Goal: Task Accomplishment & Management: Manage account settings

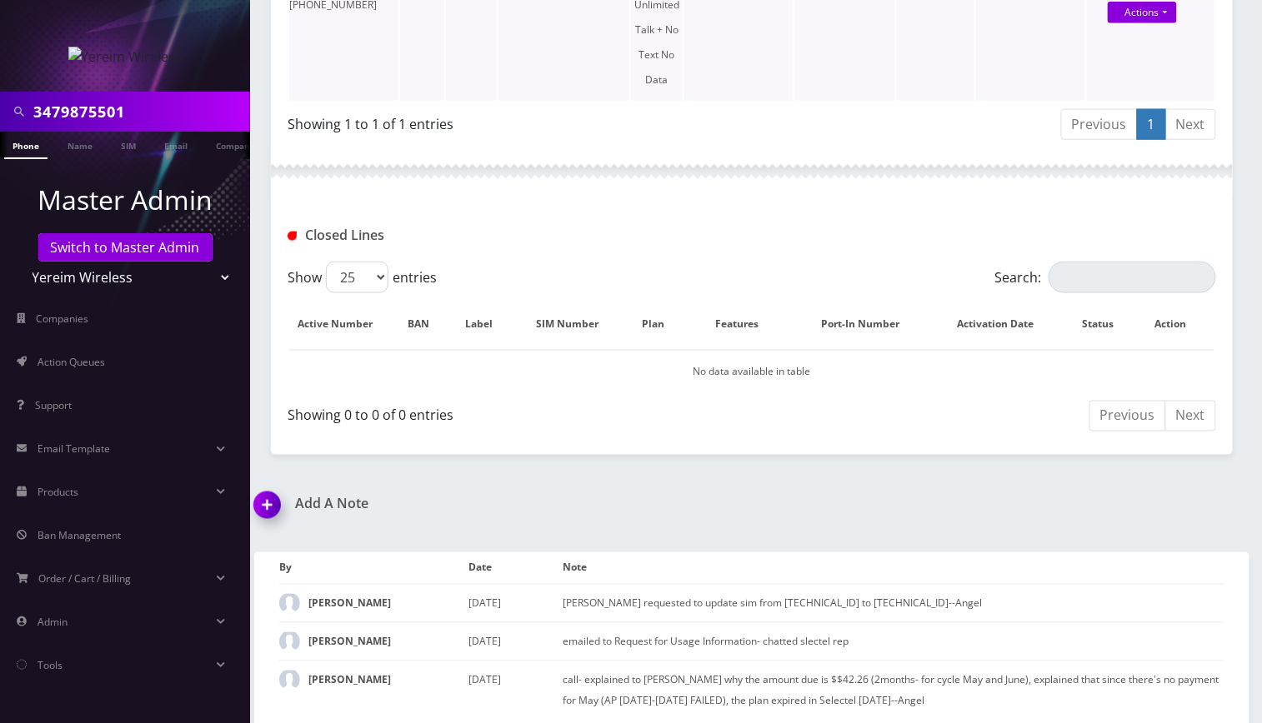
scroll to position [568, 0]
click at [136, 251] on link "Switch to Master Admin" at bounding box center [125, 247] width 174 height 28
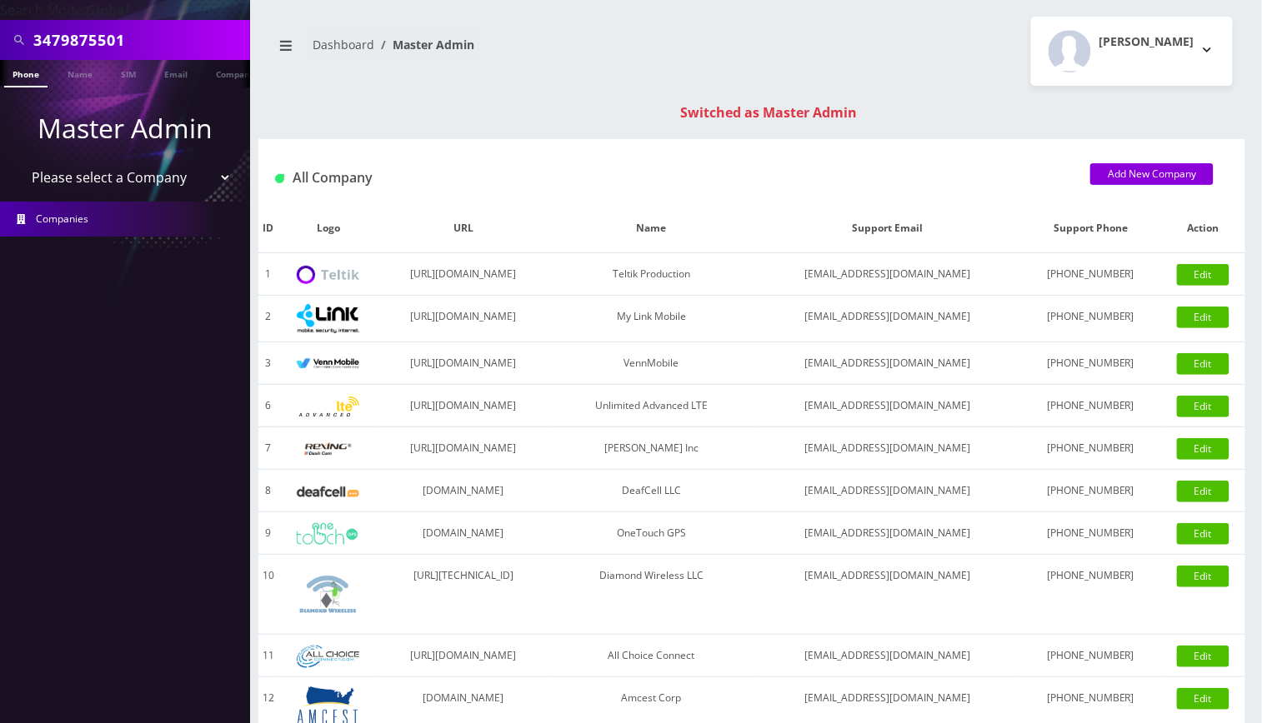
click at [49, 38] on input "3479875501" at bounding box center [139, 40] width 213 height 32
paste input "4432403479"
type input "4432403479"
click at [20, 74] on link "Phone" at bounding box center [25, 74] width 43 height 28
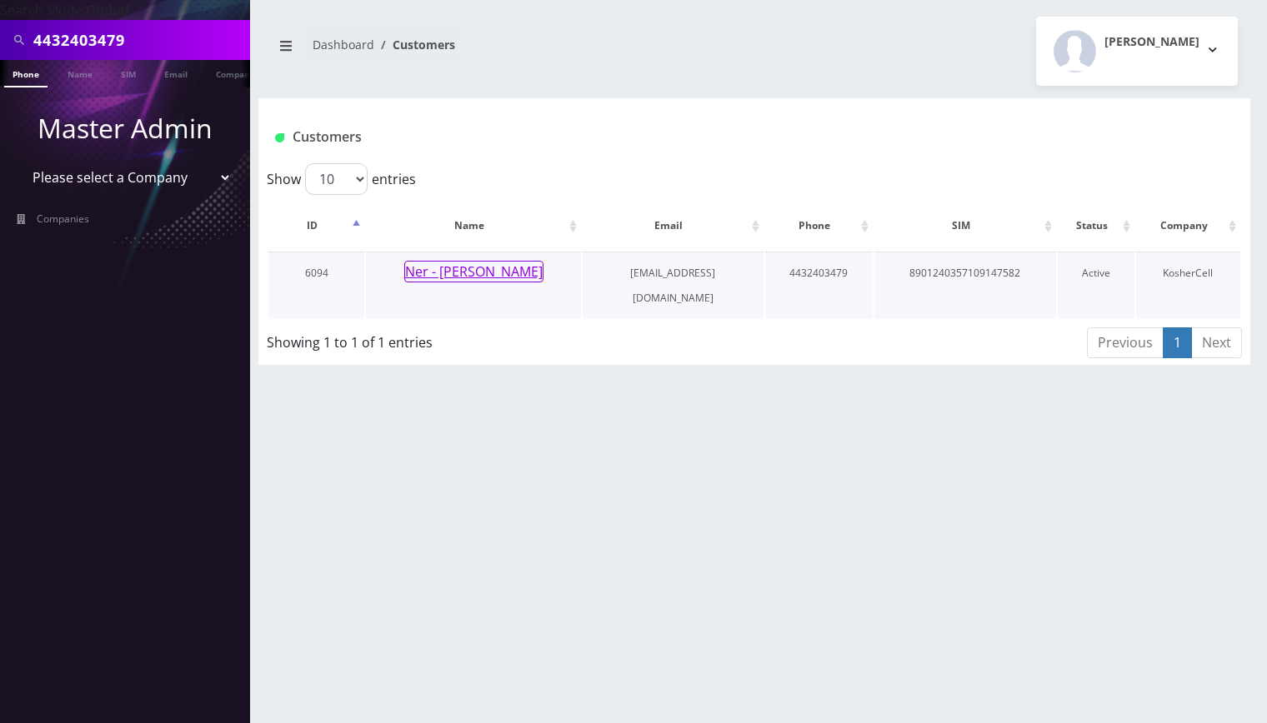
click at [443, 268] on button "Ner - [PERSON_NAME]" at bounding box center [473, 272] width 139 height 22
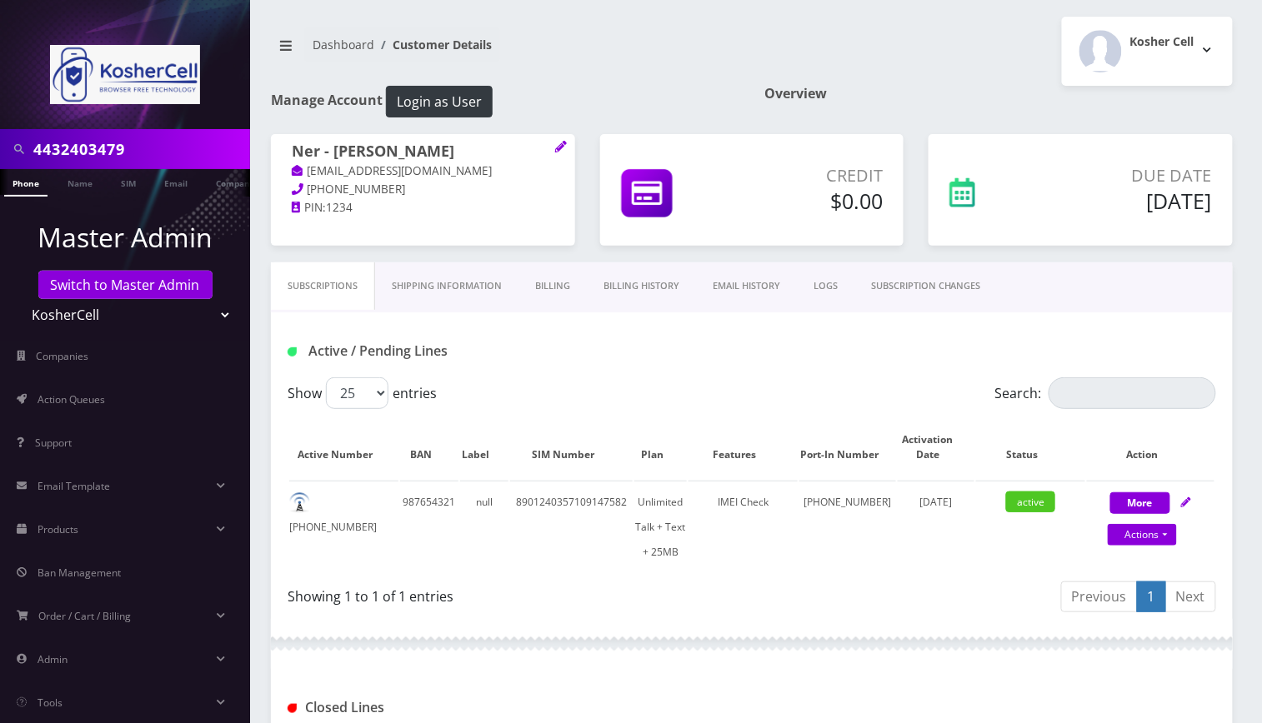
click at [1248, 543] on div "4432403479 Phone Name SIM Email Company Customer Dashboard Customer Details Kos…" at bounding box center [752, 554] width 1020 height 1108
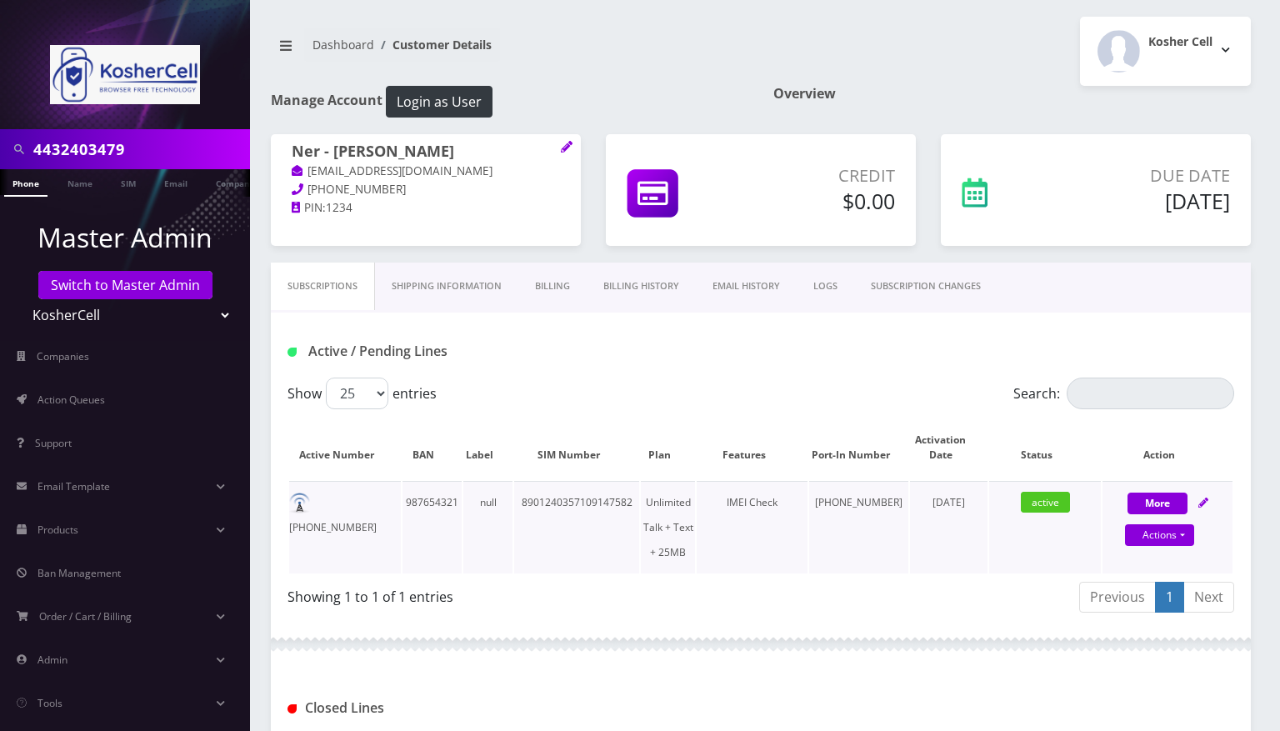
click at [1199, 502] on icon at bounding box center [1204, 503] width 10 height 10
select select "364"
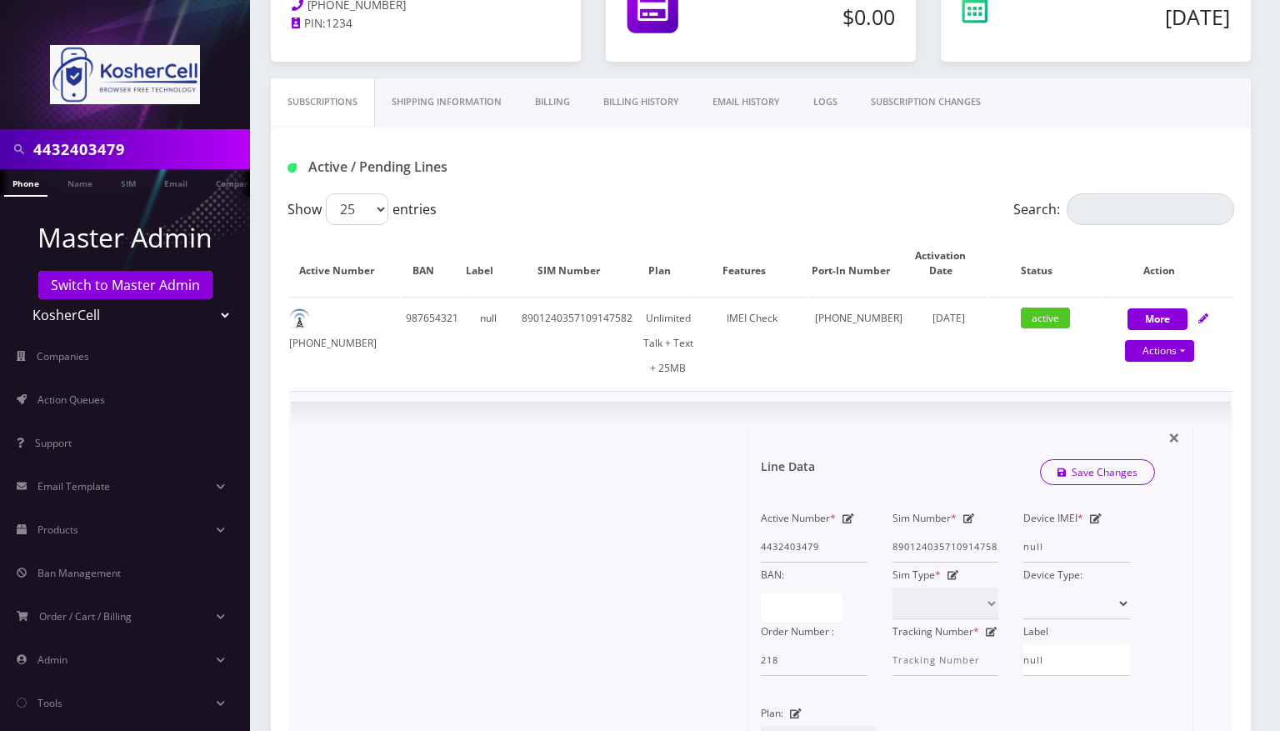
scroll to position [222, 0]
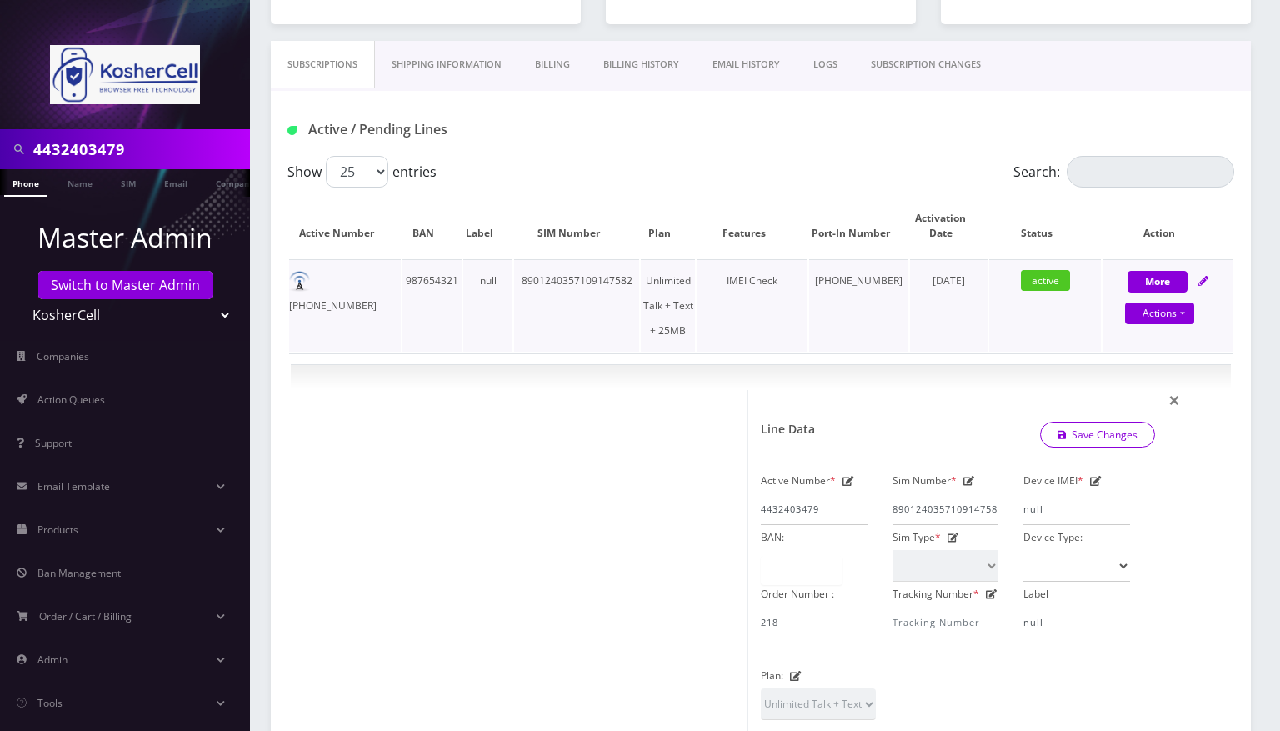
click at [369, 279] on td "443-240-3479" at bounding box center [345, 305] width 112 height 93
click at [369, 279] on td "[PHONE_NUMBER]" at bounding box center [345, 305] width 112 height 93
click at [108, 145] on input "4432403479" at bounding box center [139, 149] width 213 height 32
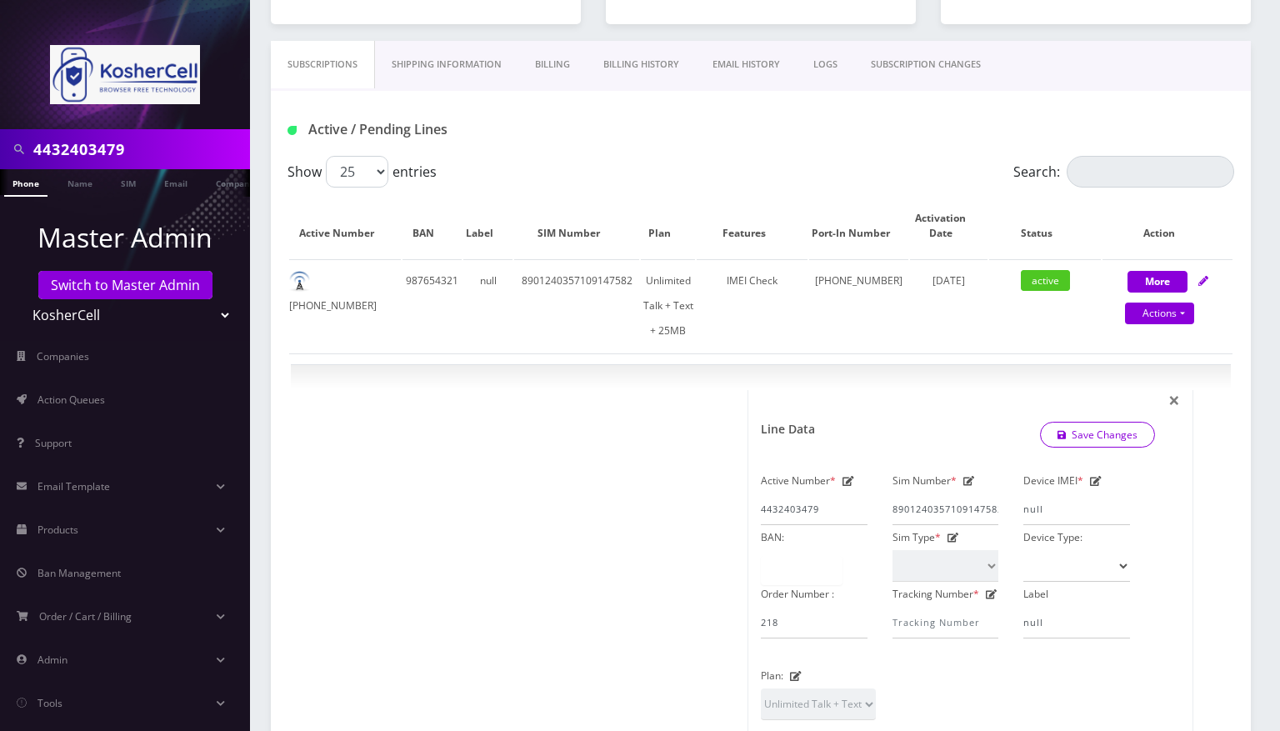
click at [972, 66] on link "SUBSCRIPTION CHANGES" at bounding box center [925, 65] width 143 height 48
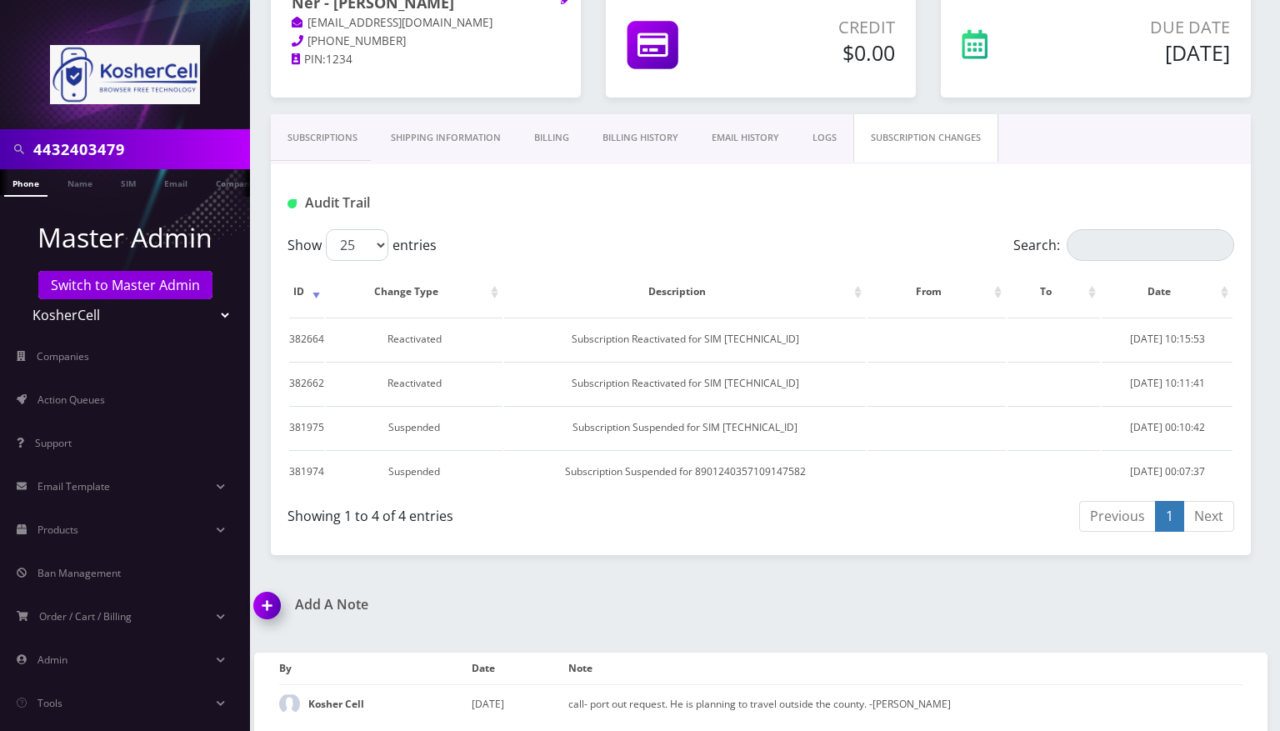
click at [328, 135] on link "Subscriptions" at bounding box center [322, 138] width 103 height 48
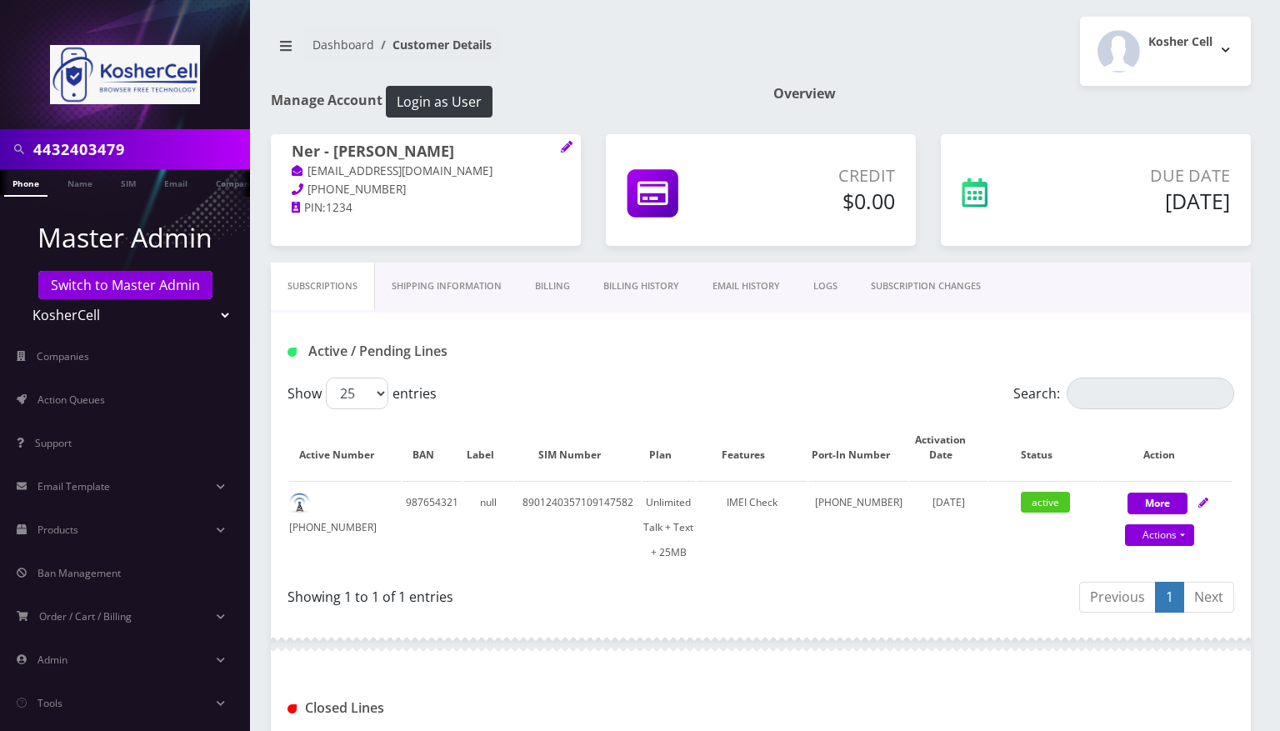
click at [648, 287] on link "Billing History" at bounding box center [641, 287] width 109 height 48
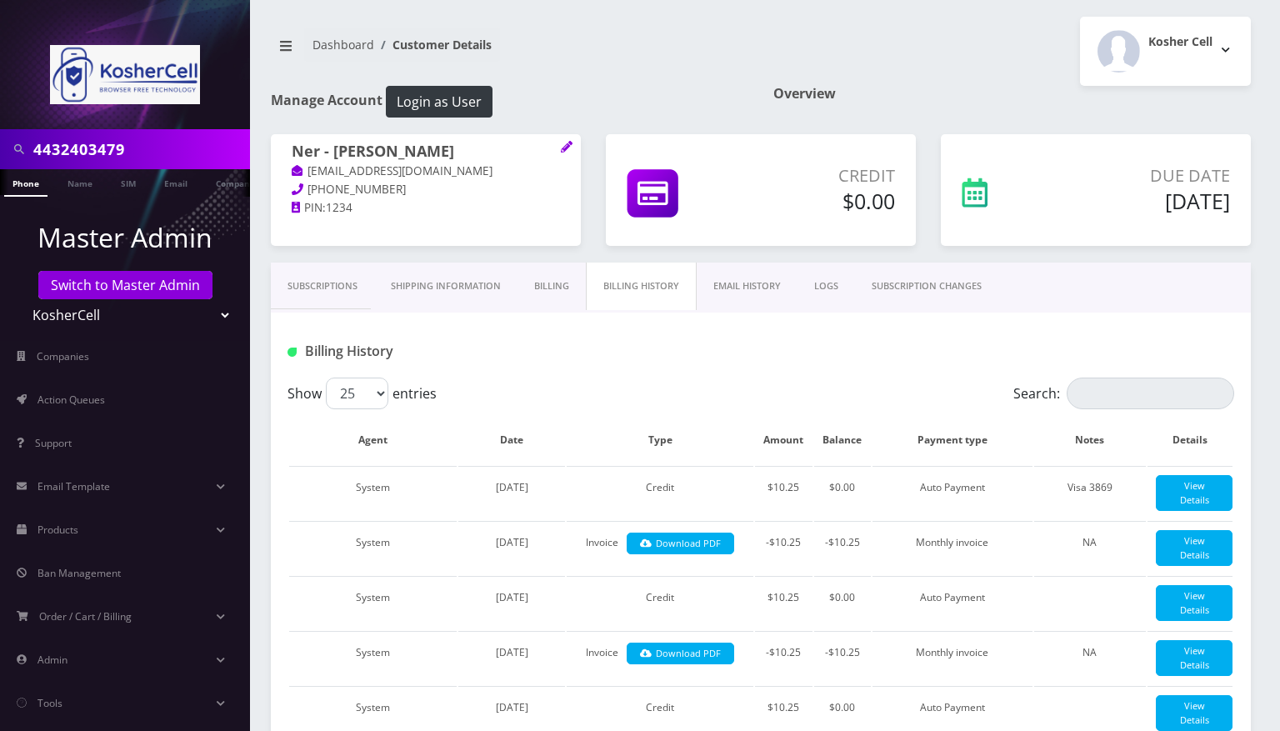
click at [313, 278] on link "Subscriptions" at bounding box center [322, 287] width 103 height 48
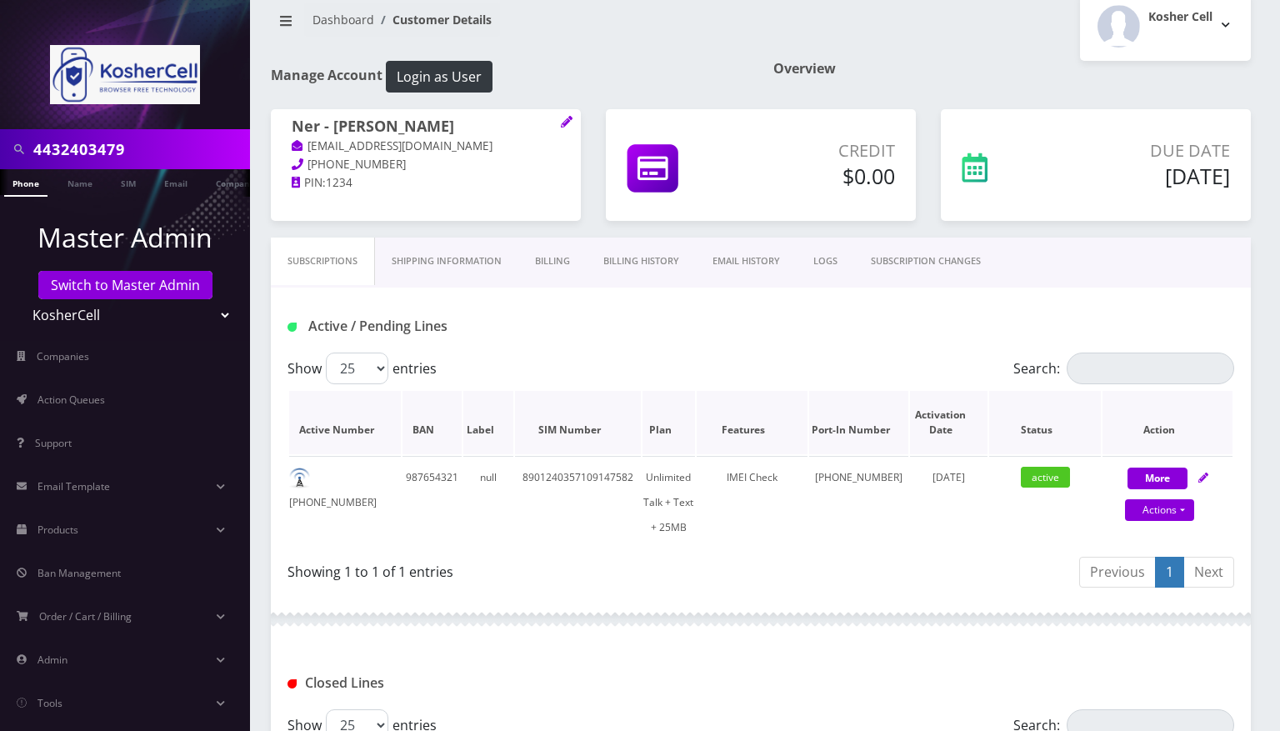
scroll to position [372, 0]
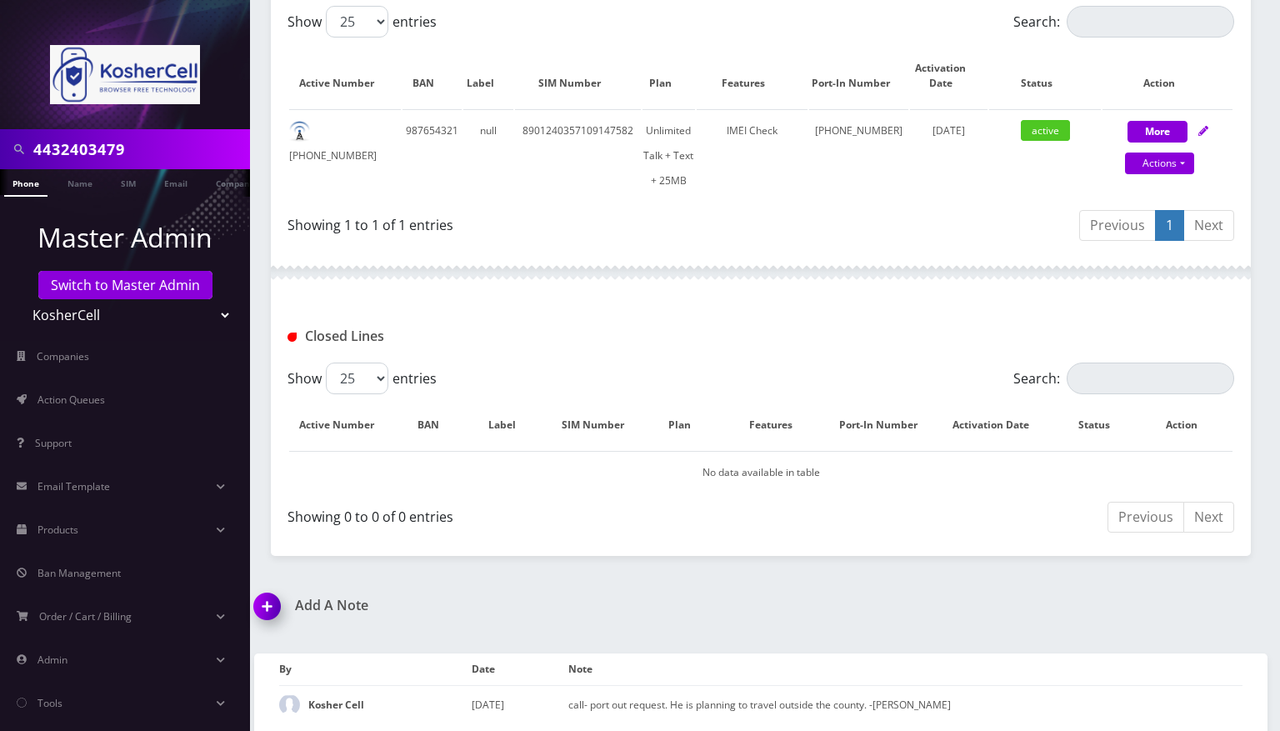
click at [46, 27] on div at bounding box center [125, 64] width 250 height 129
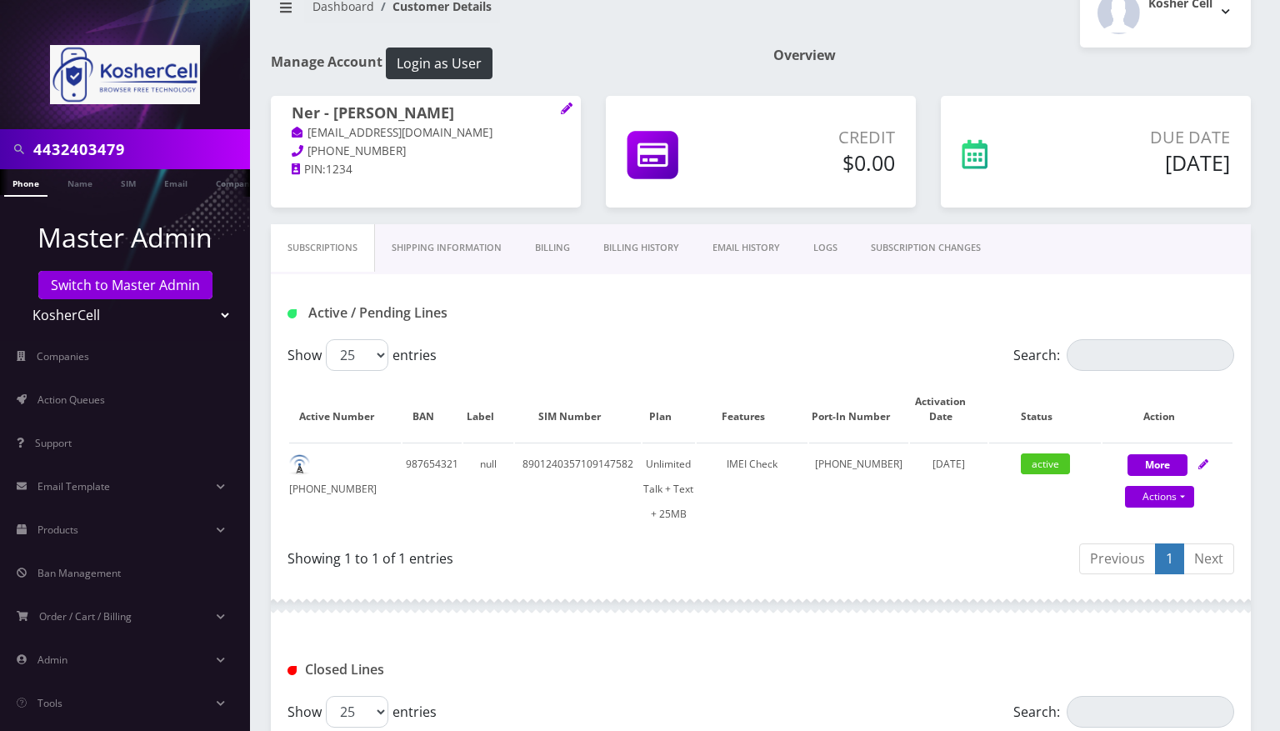
click at [561, 248] on link "Billing" at bounding box center [552, 248] width 68 height 48
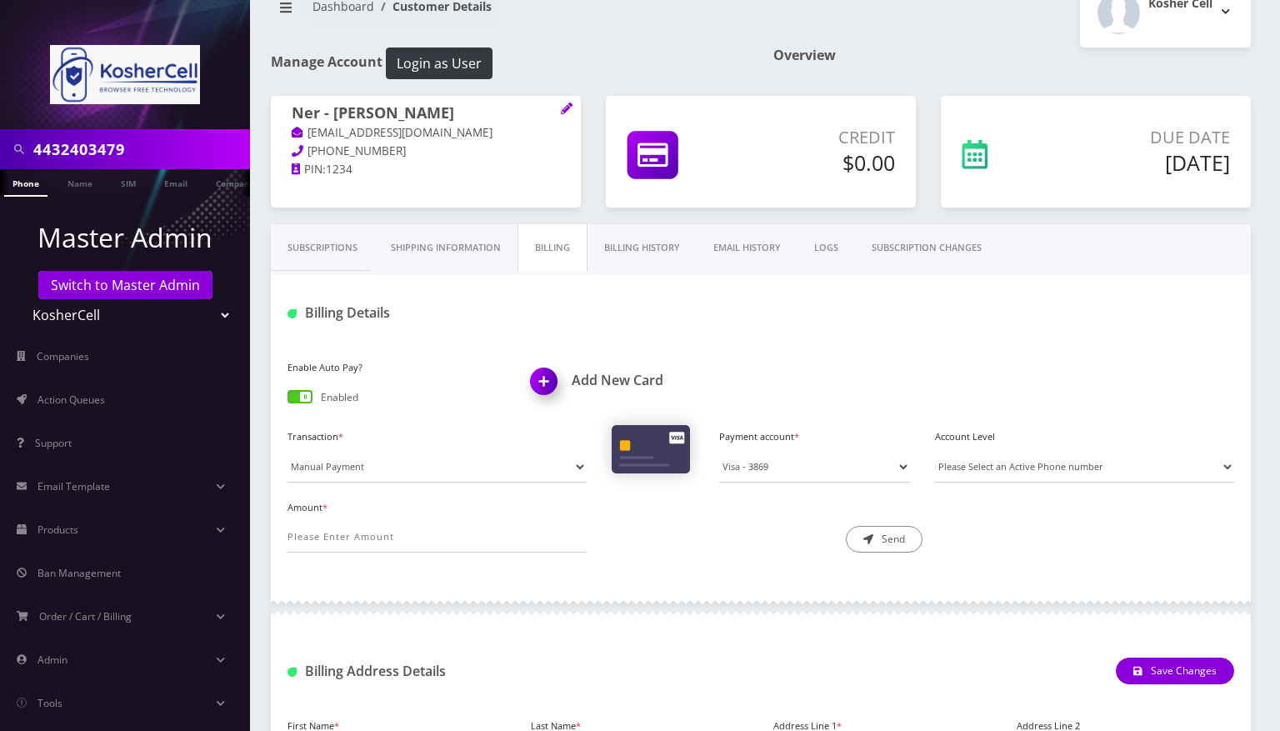
click at [918, 243] on link "SUBSCRIPTION CHANGES" at bounding box center [926, 248] width 143 height 48
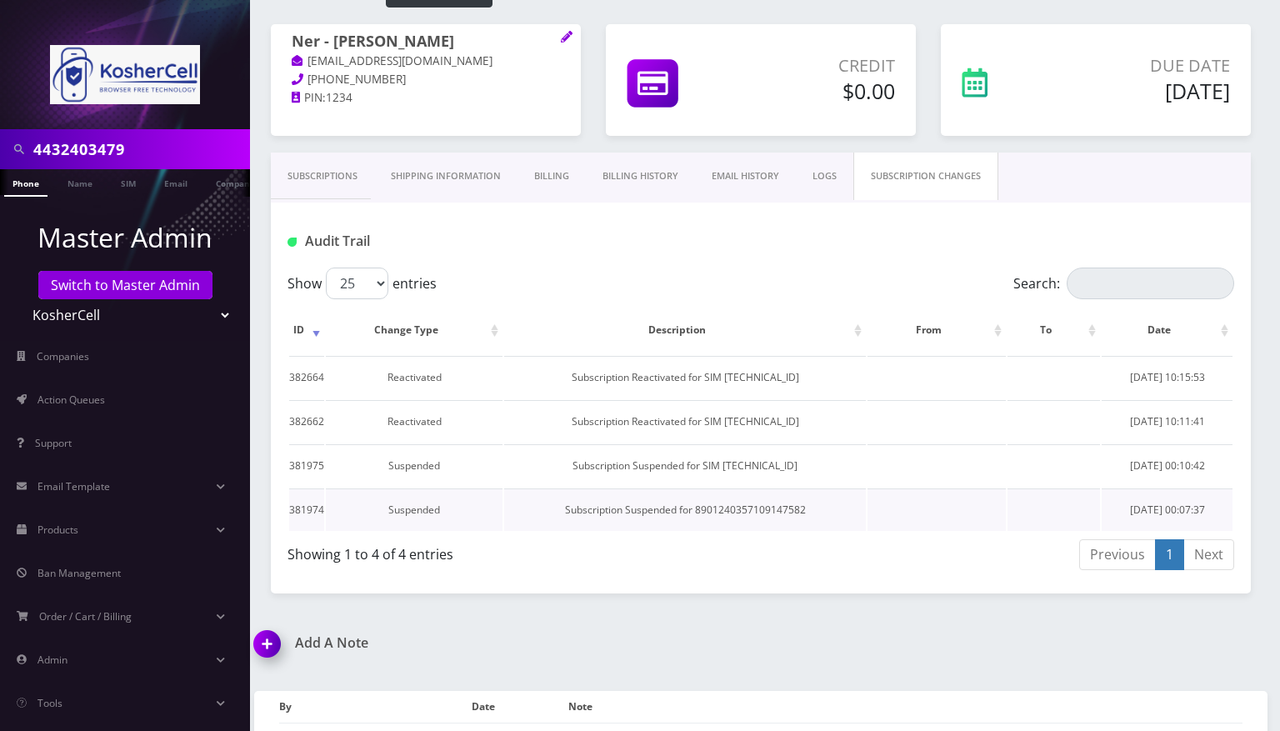
scroll to position [148, 0]
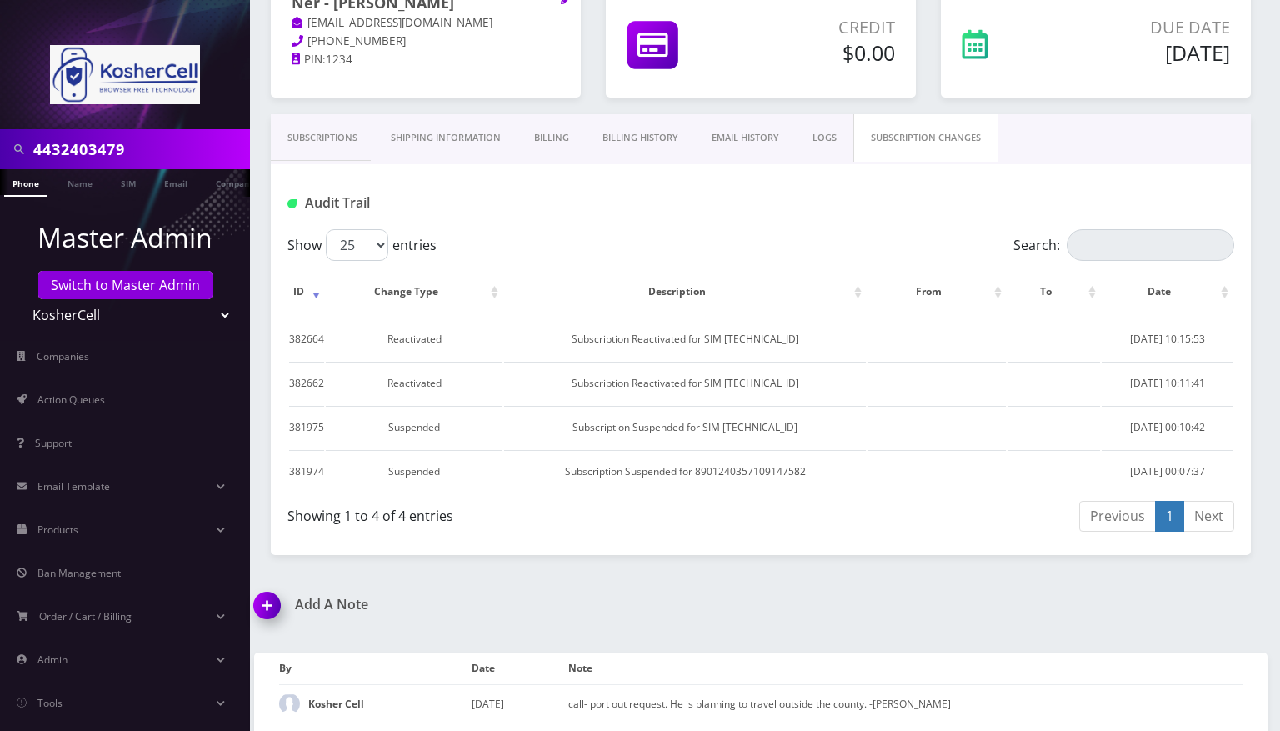
click at [318, 142] on link "Subscriptions" at bounding box center [322, 138] width 103 height 48
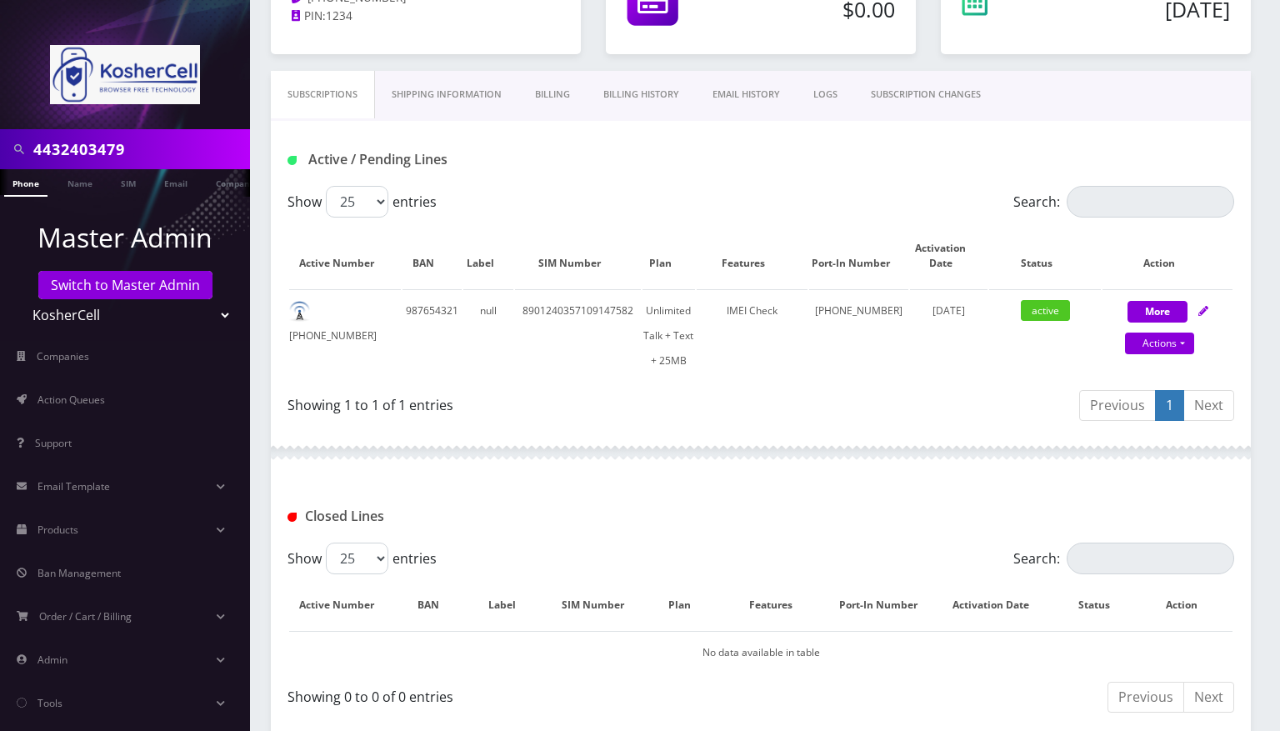
scroll to position [37, 0]
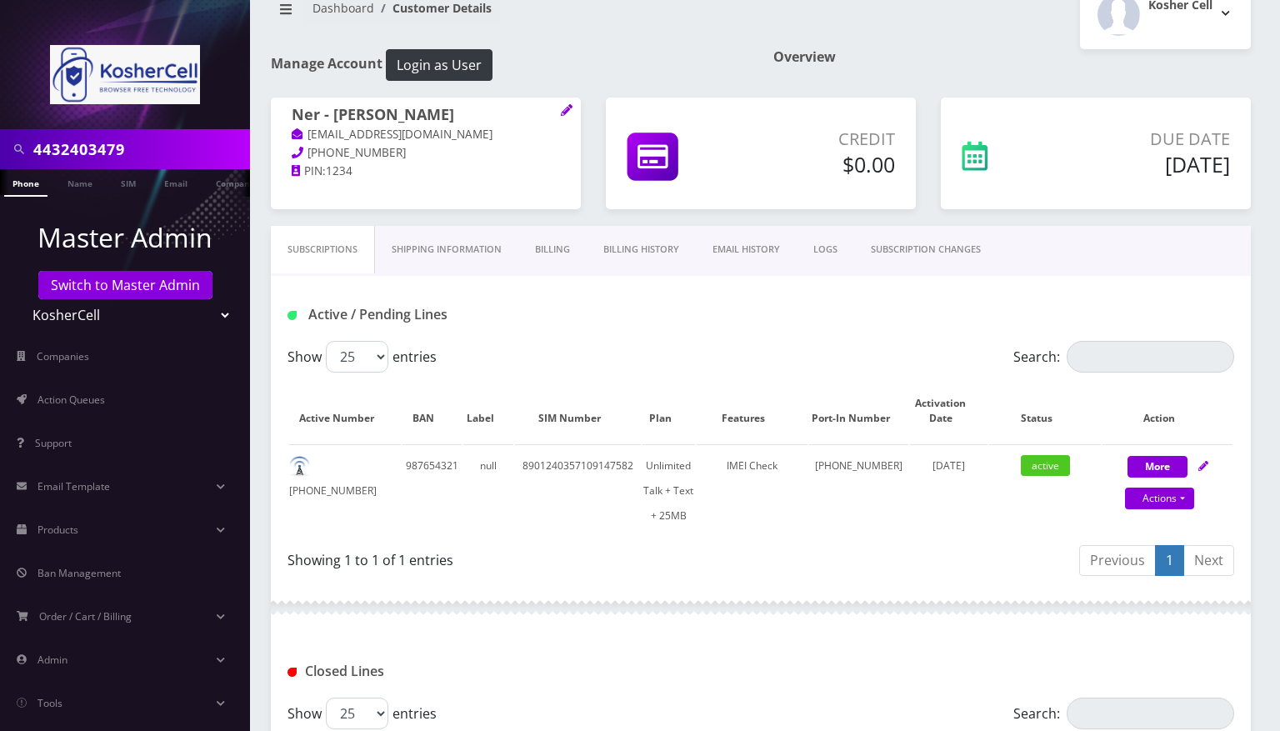
click at [953, 248] on link "SUBSCRIPTION CHANGES" at bounding box center [925, 250] width 143 height 48
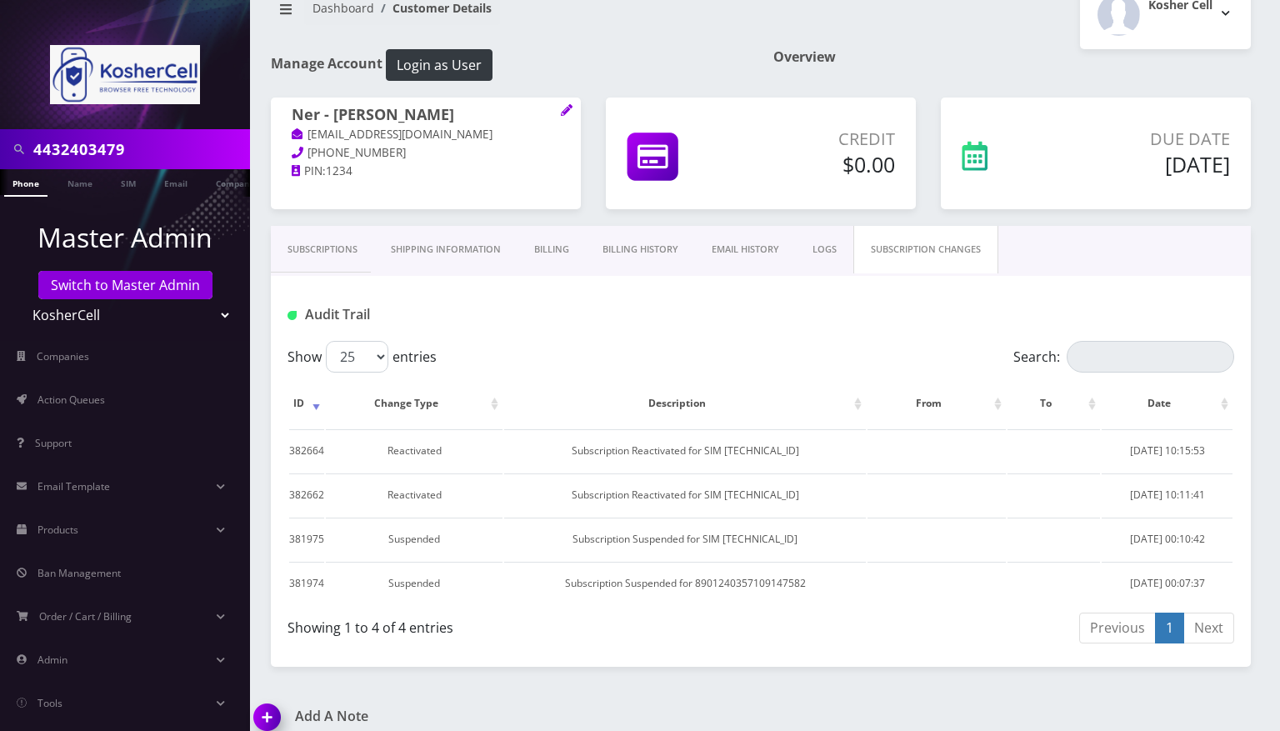
click at [938, 321] on div "Audit Trail" at bounding box center [761, 315] width 972 height 28
click at [314, 245] on link "Subscriptions" at bounding box center [322, 250] width 103 height 48
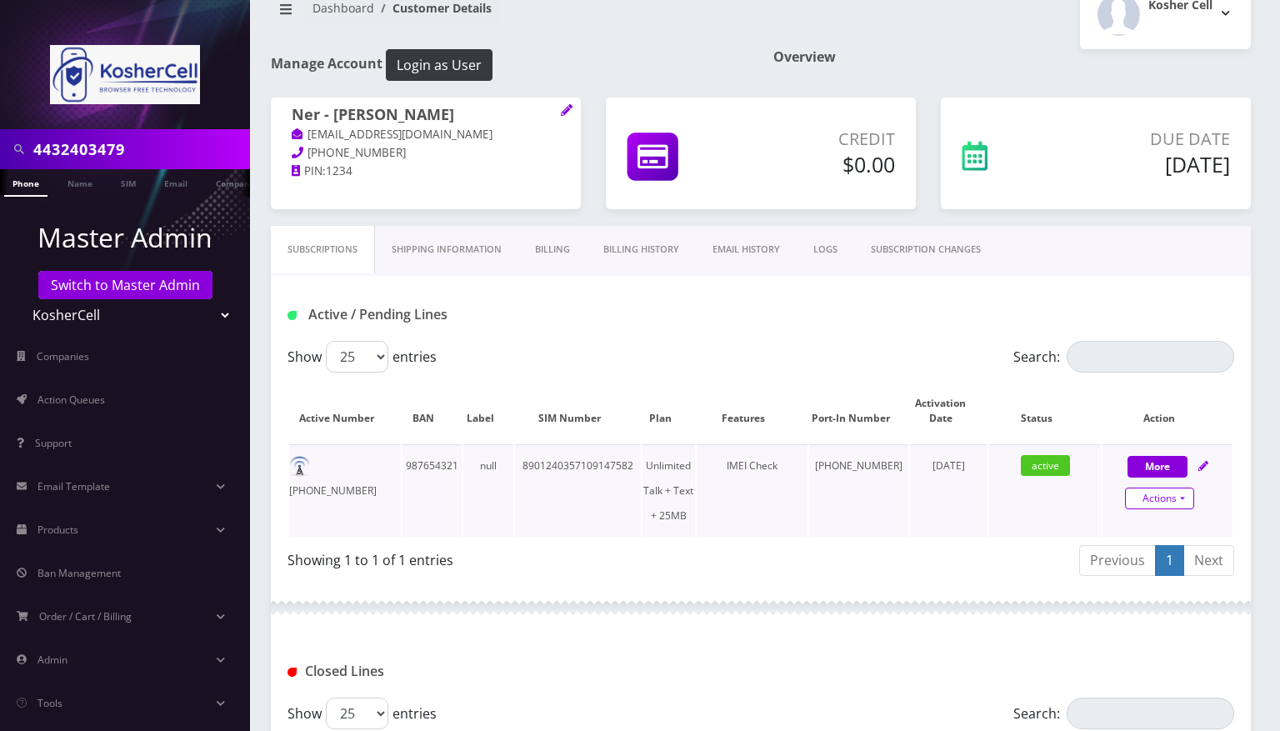
click at [1190, 501] on link "Actions" at bounding box center [1159, 499] width 69 height 22
select select "364"
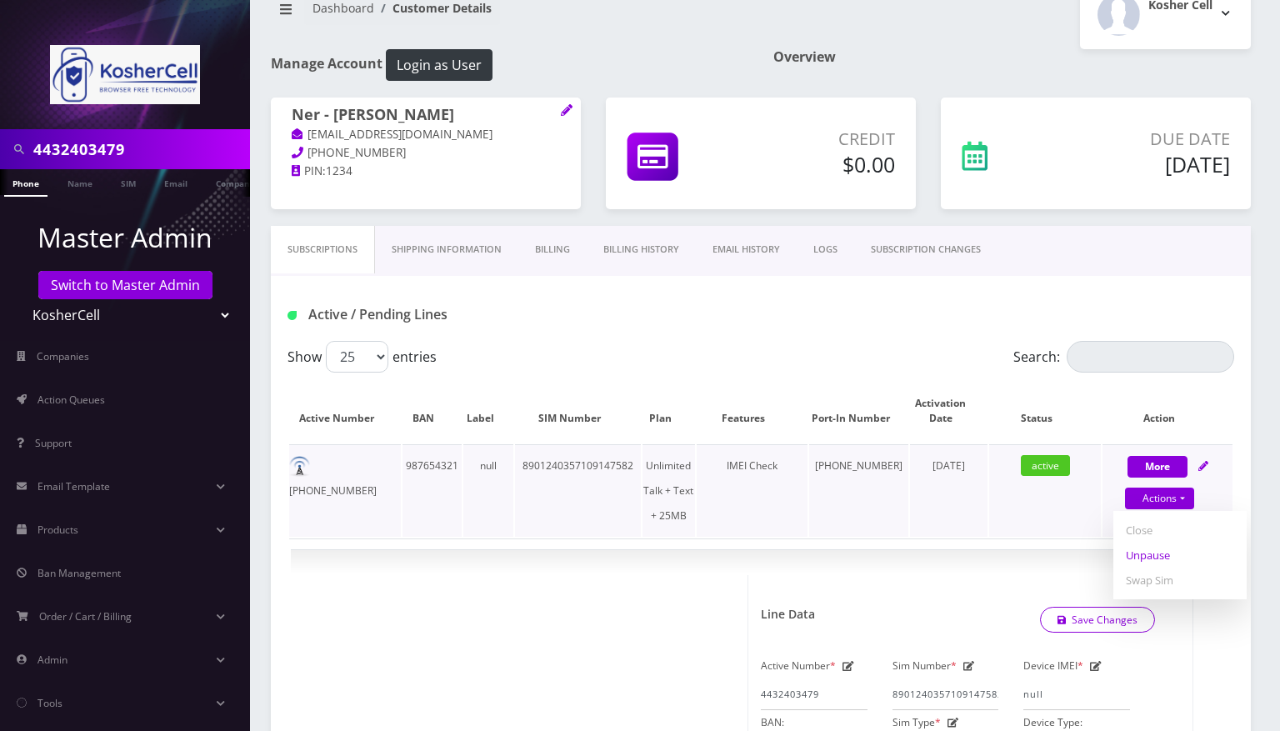
click at [1164, 554] on link "Unpause" at bounding box center [1179, 555] width 133 height 25
select select "364"
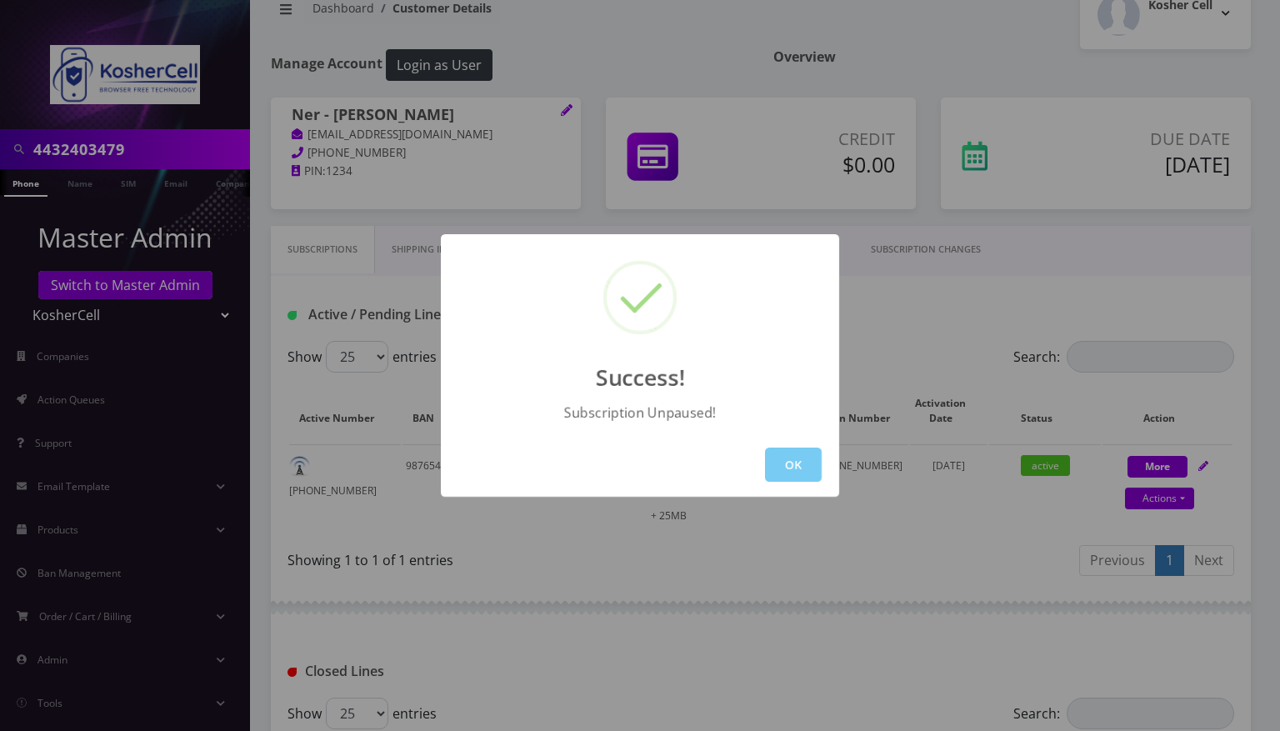
click at [797, 470] on button "OK" at bounding box center [793, 465] width 57 height 34
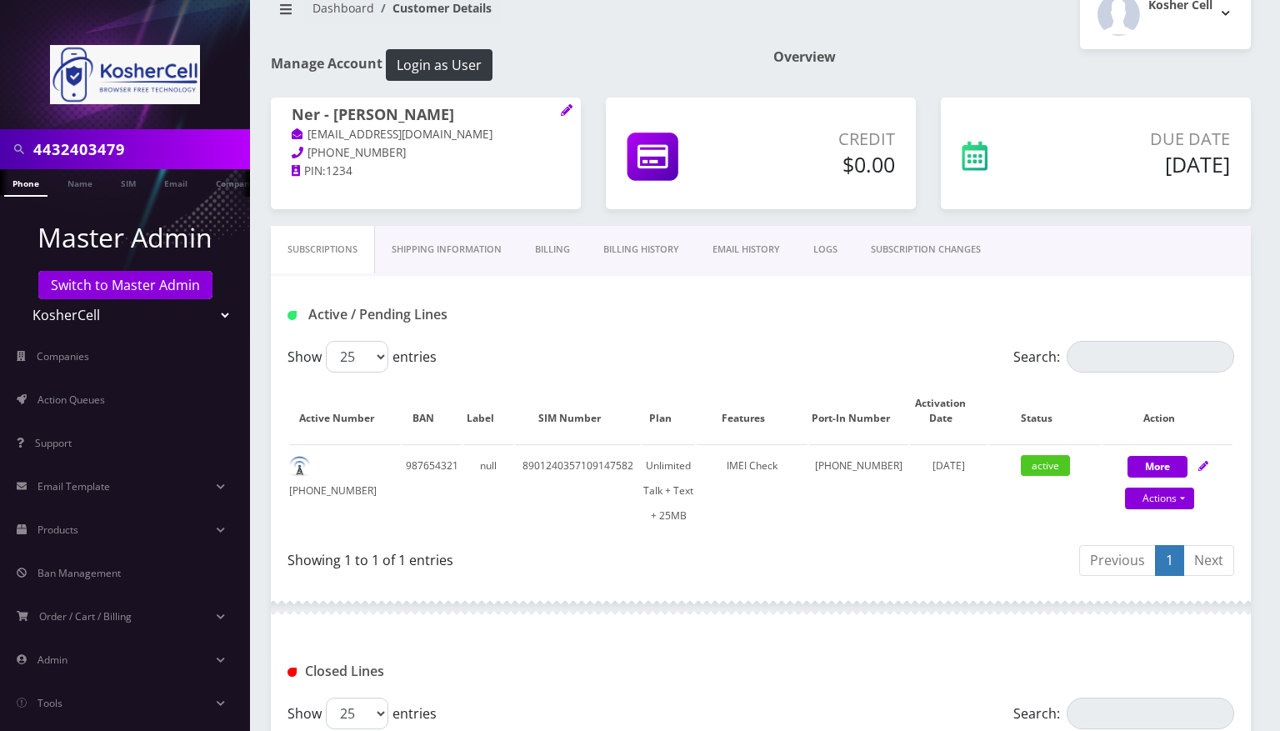
click at [947, 247] on link "SUBSCRIPTION CHANGES" at bounding box center [925, 250] width 143 height 48
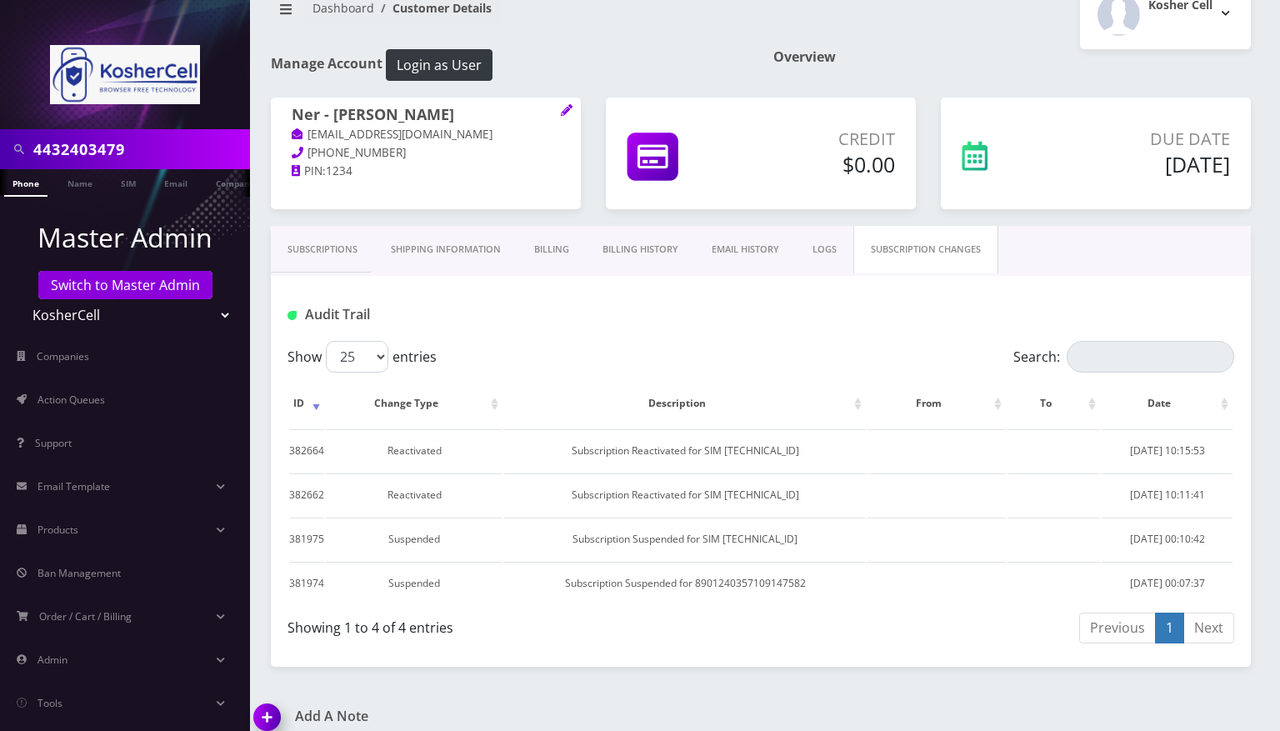
click at [28, 187] on link "Phone" at bounding box center [25, 183] width 43 height 28
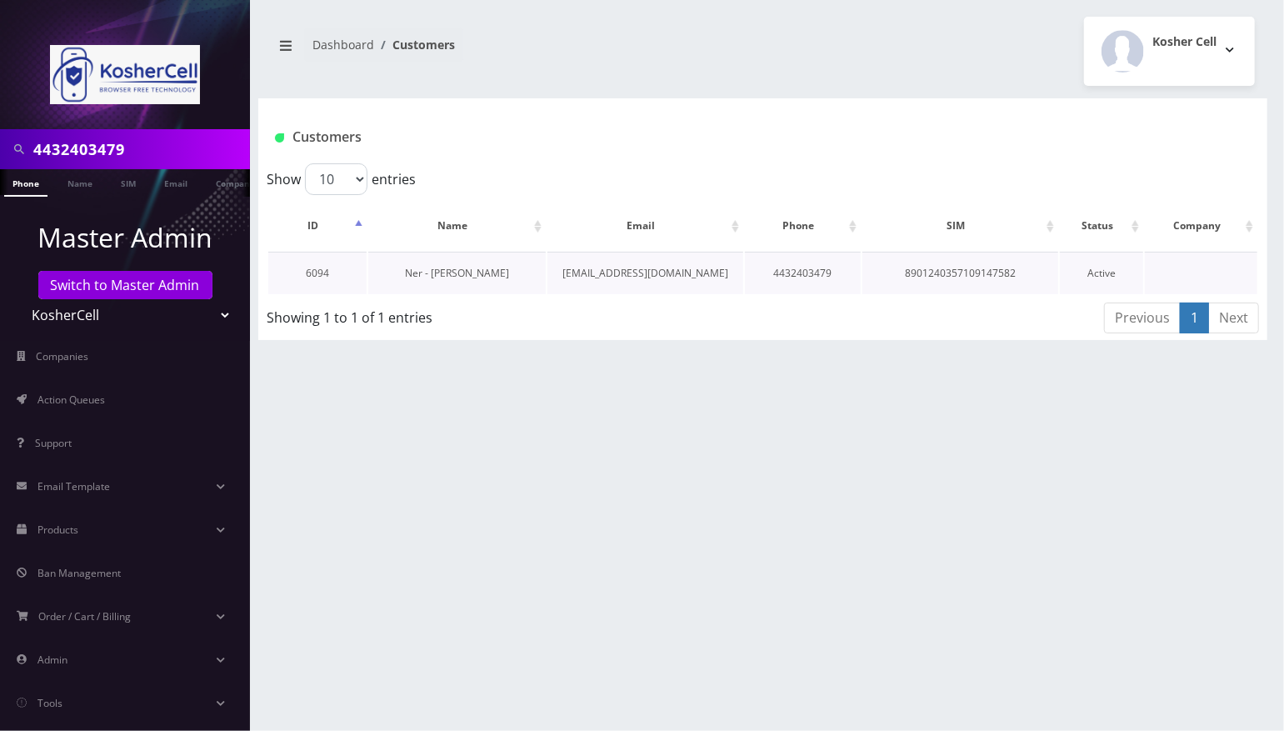
click at [443, 268] on link "Ner - [PERSON_NAME]" at bounding box center [457, 273] width 104 height 14
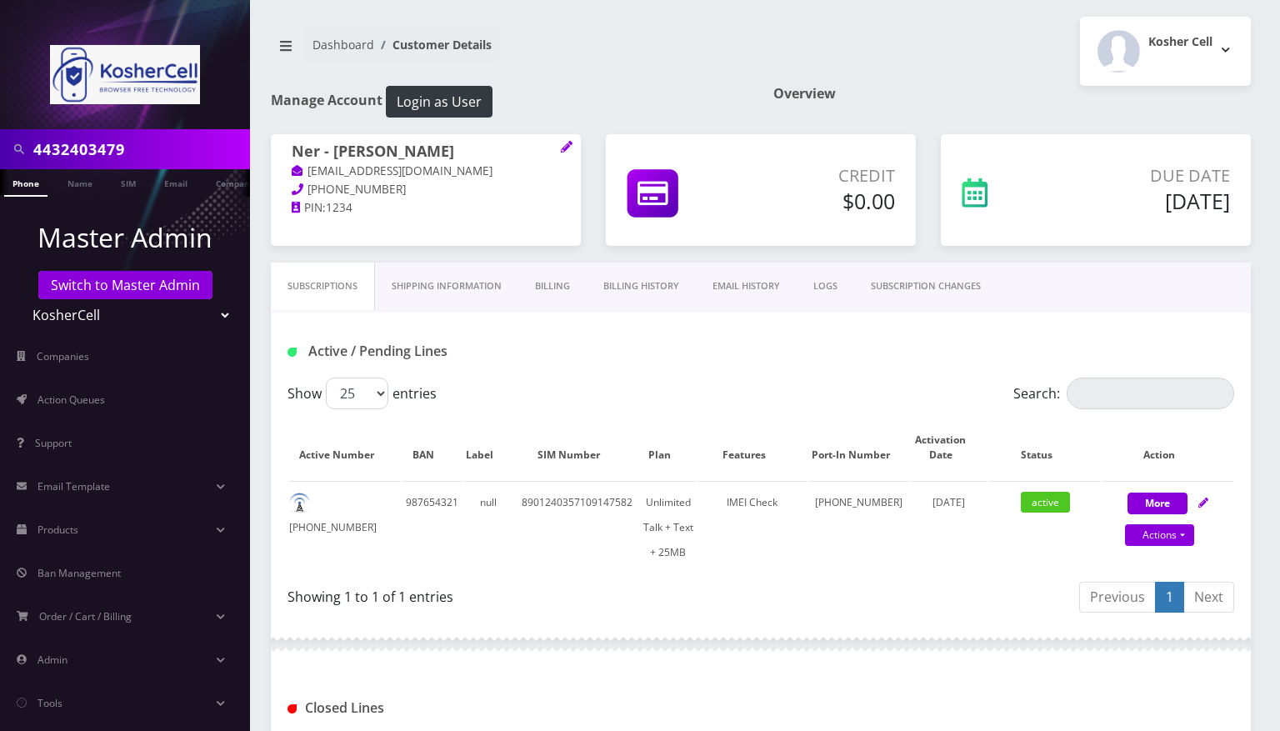
click at [954, 290] on link "SUBSCRIPTION CHANGES" at bounding box center [925, 287] width 143 height 48
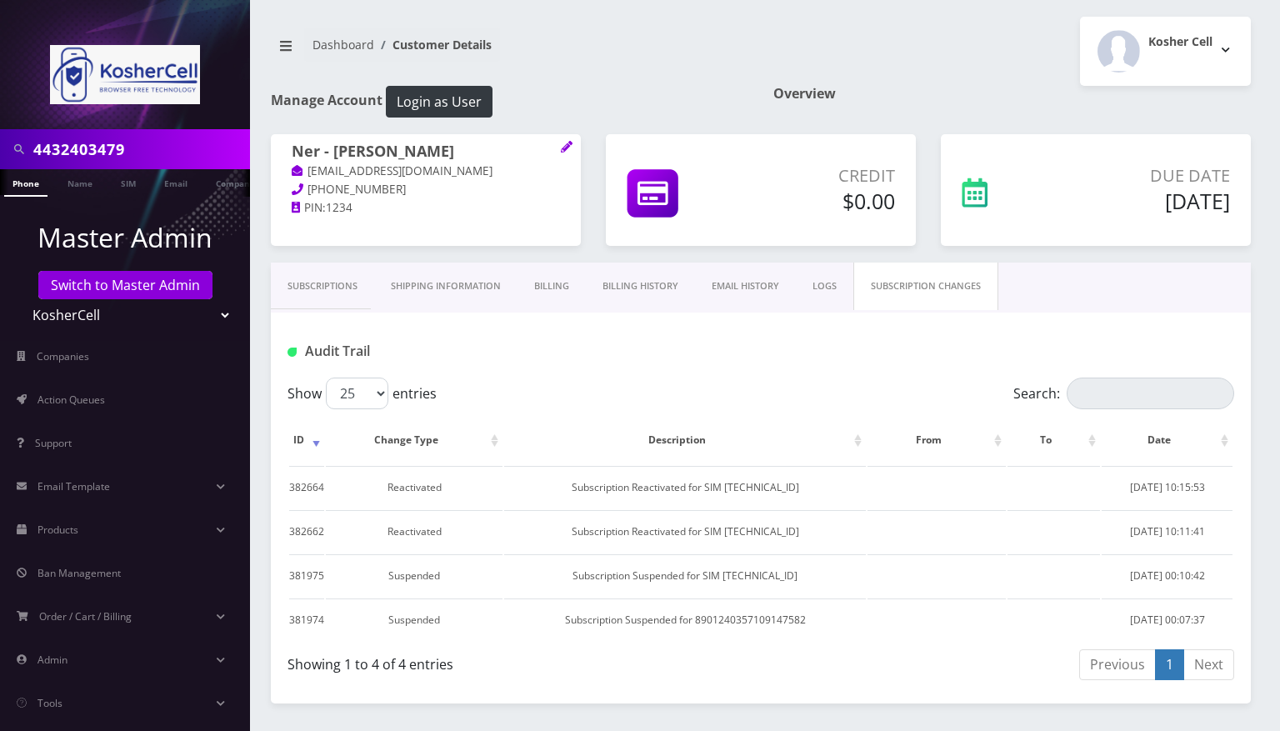
drag, startPoint x: 584, startPoint y: 28, endPoint x: 700, endPoint y: 156, distance: 172.3
click at [584, 28] on nav "Dashboard Customer Details" at bounding box center [510, 52] width 478 height 48
click at [554, 290] on link "Billing" at bounding box center [552, 287] width 68 height 48
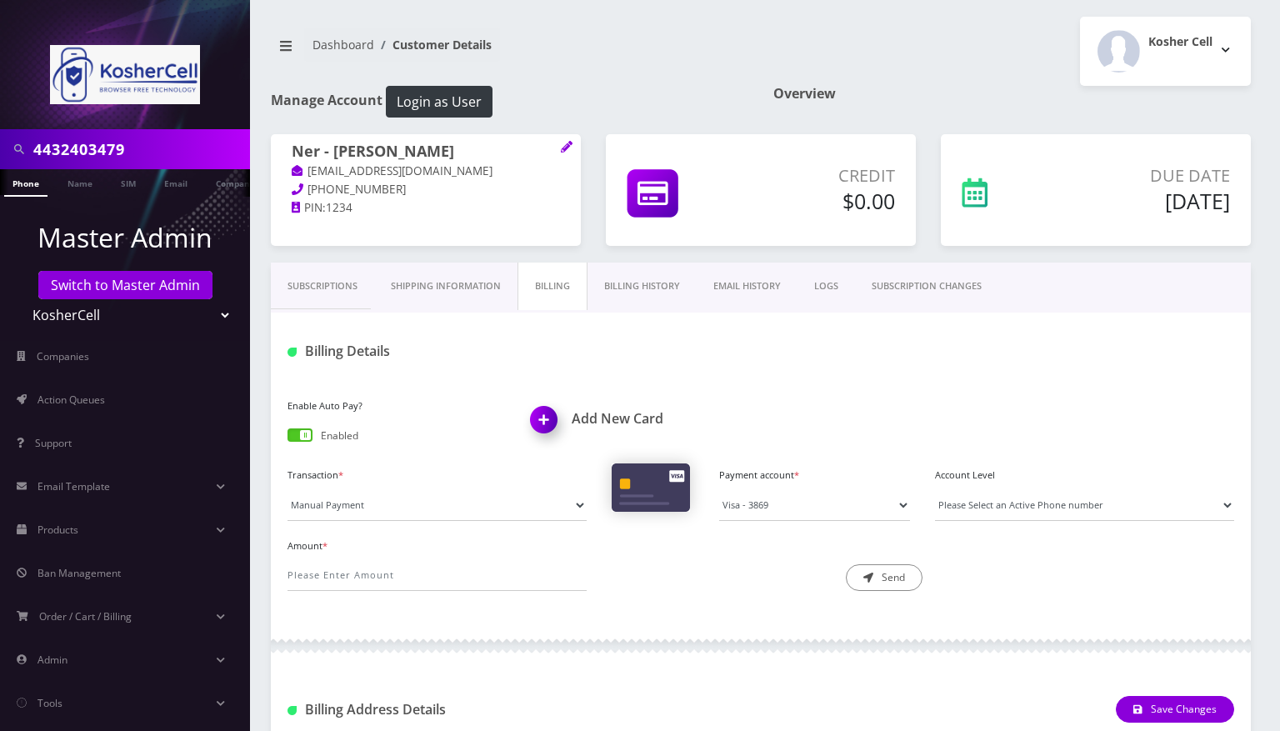
click at [338, 289] on link "Subscriptions" at bounding box center [322, 287] width 103 height 48
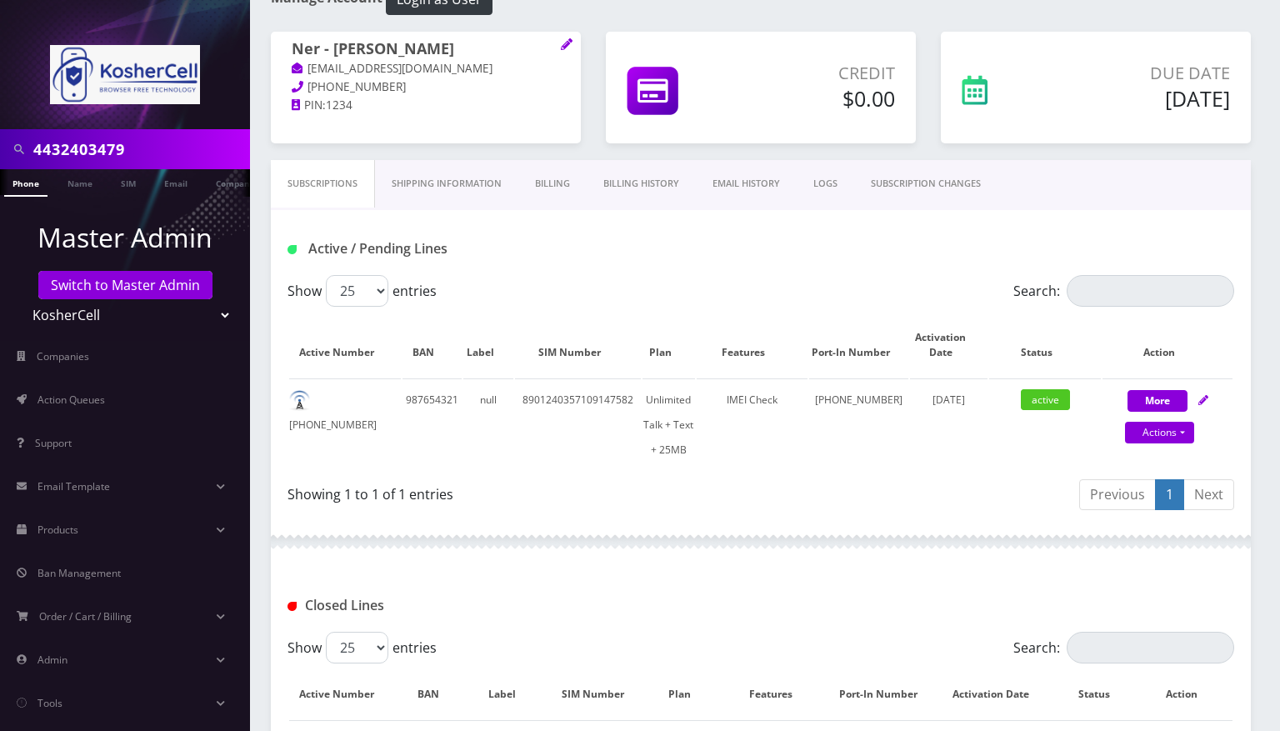
scroll to position [222, 0]
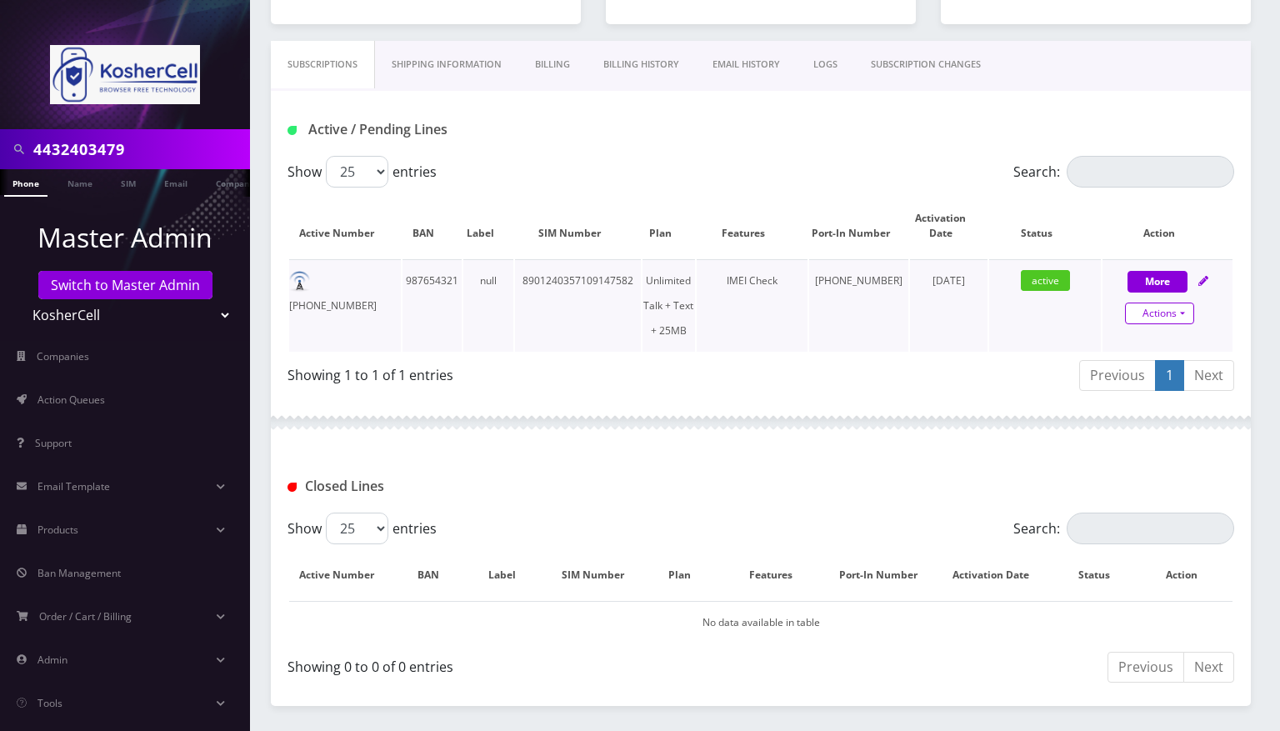
click at [1180, 308] on link "Actions" at bounding box center [1159, 314] width 69 height 22
select select "364"
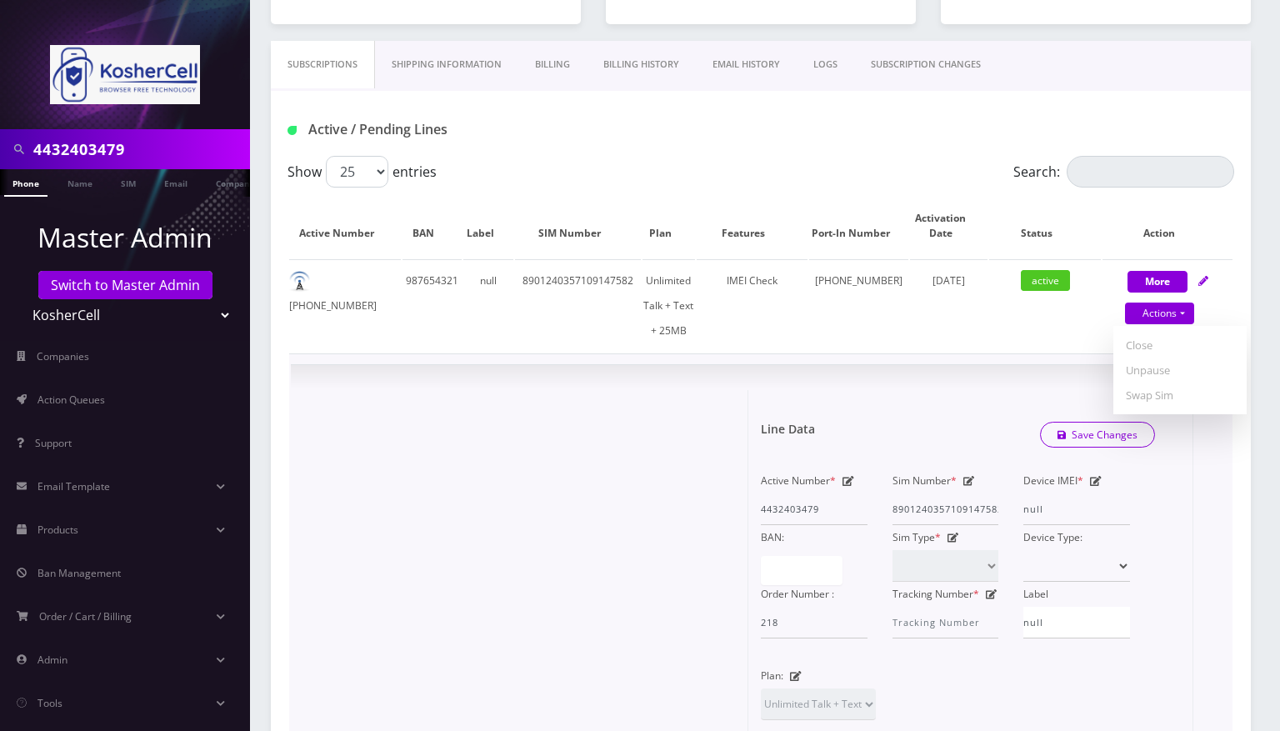
click at [1220, 498] on div "× Line Data Save Changes Active Number * 4432403479 Sim Number * [TECHNICAL_ID]…" at bounding box center [761, 672] width 940 height 615
click at [1014, 89] on div "Subscriptions Shipping Information Billing Billing History EMAIL HISTORY LOGS S…" at bounding box center [761, 66] width 980 height 50
click at [968, 64] on link "SUBSCRIPTION CHANGES" at bounding box center [925, 65] width 143 height 48
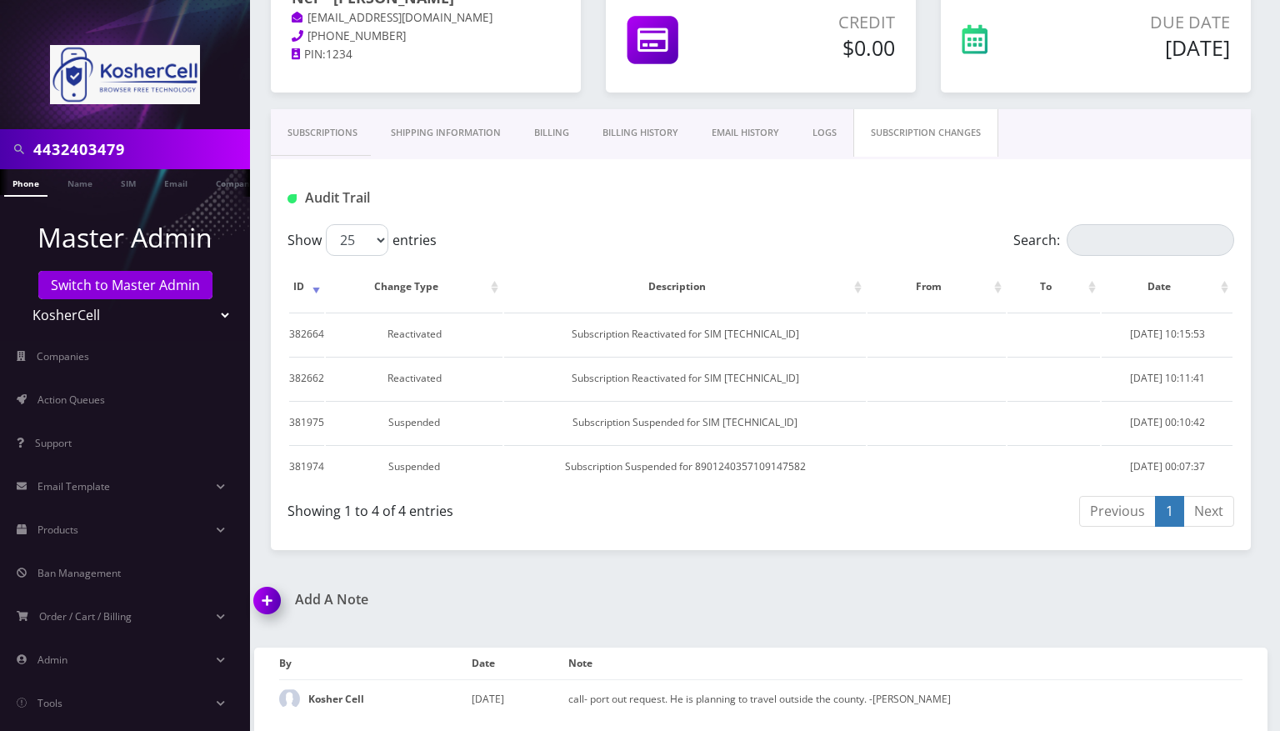
scroll to position [148, 0]
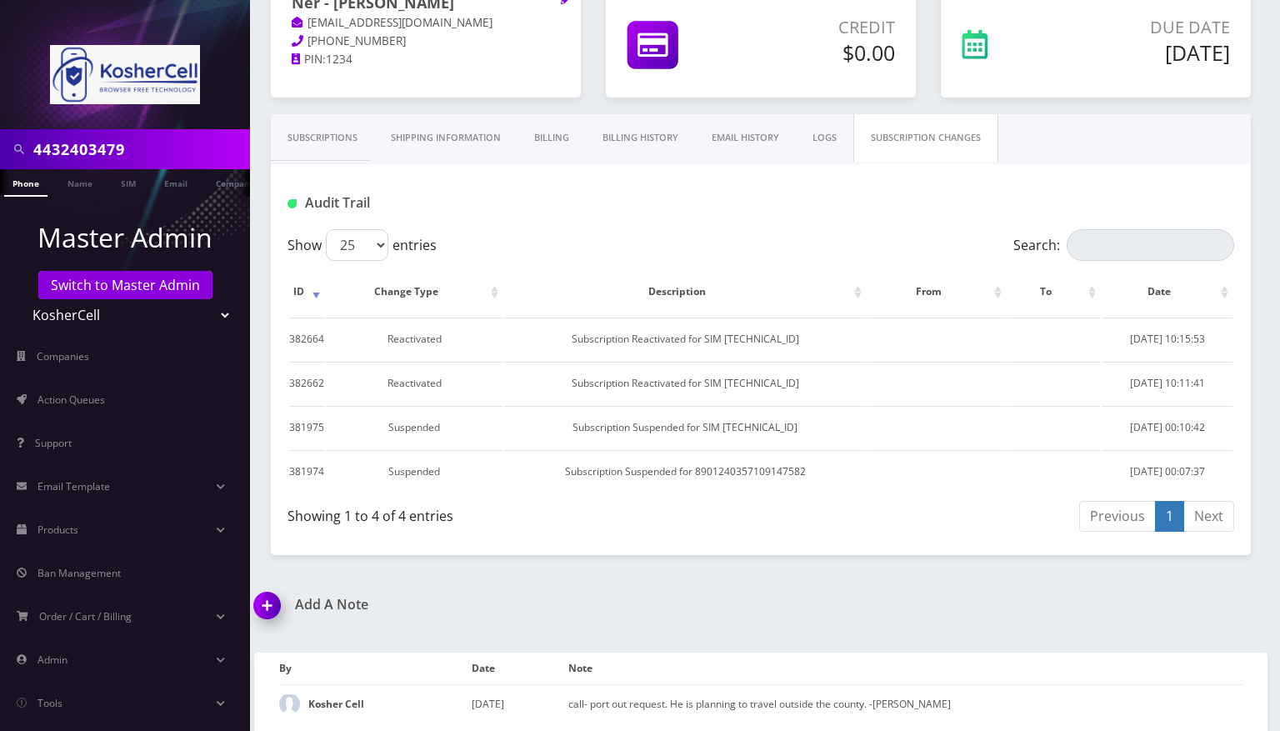
click at [772, 110] on div "Credit $0.00" at bounding box center [760, 50] width 335 height 128
click at [335, 139] on link "Subscriptions" at bounding box center [322, 138] width 103 height 48
